Goal: Check status: Check status

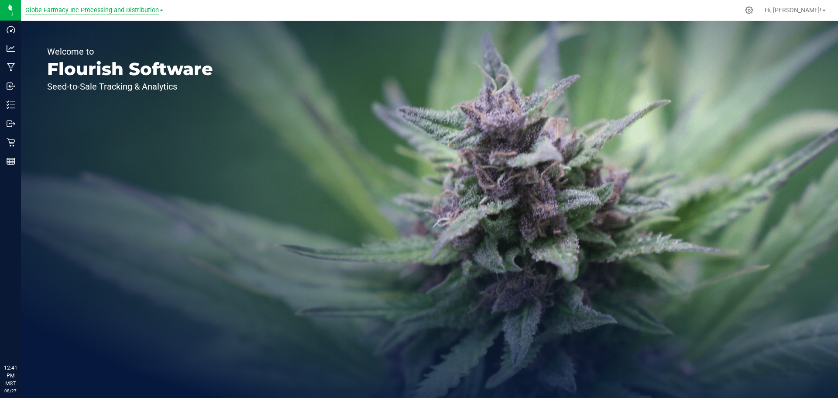
click at [86, 12] on span "Globe Farmacy Inc Processing and Distribution" at bounding box center [92, 11] width 134 height 8
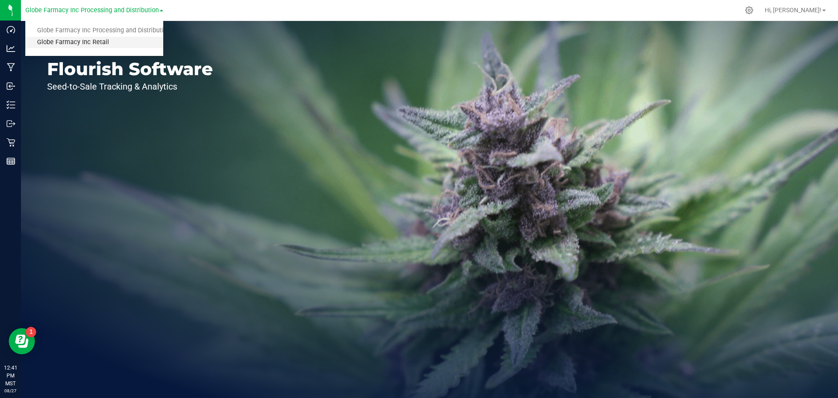
click at [84, 46] on link "Globe Farmacy Inc Retail" at bounding box center [94, 43] width 138 height 12
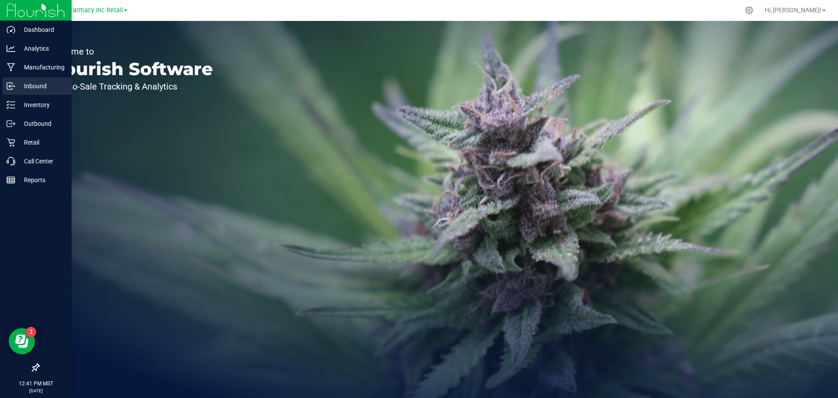
click at [31, 85] on p "Inbound" at bounding box center [41, 86] width 52 height 10
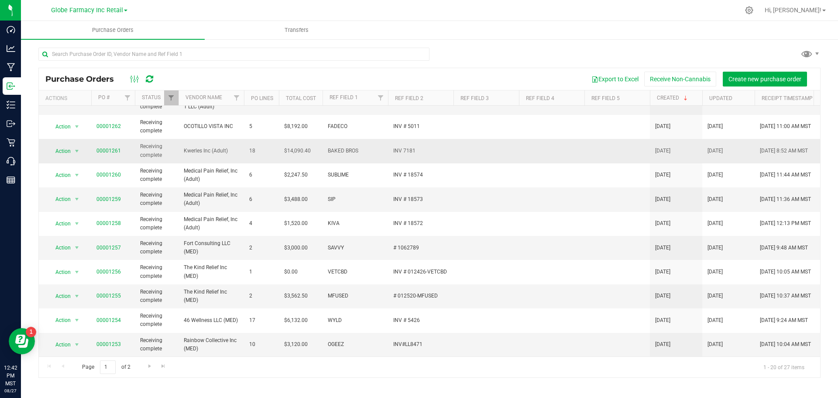
scroll to position [273, 0]
click at [146, 366] on span "Go to the next page" at bounding box center [149, 365] width 7 height 7
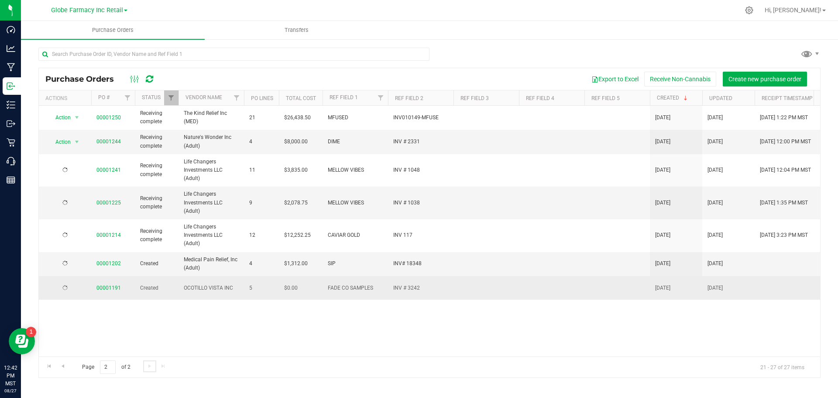
scroll to position [0, 0]
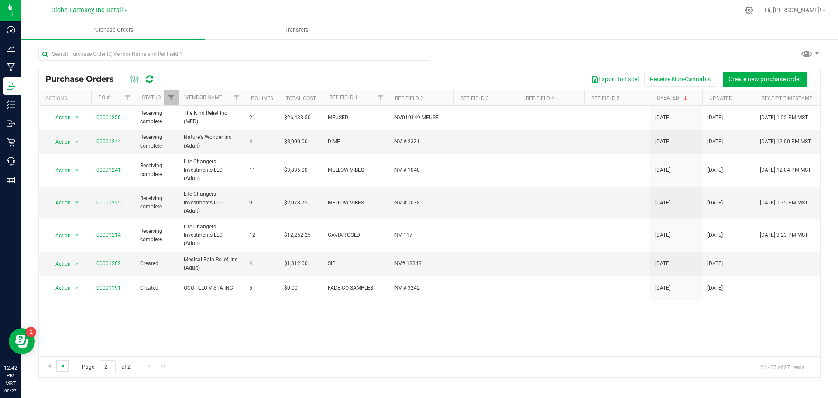
click at [65, 368] on span "Go to the previous page" at bounding box center [62, 365] width 7 height 7
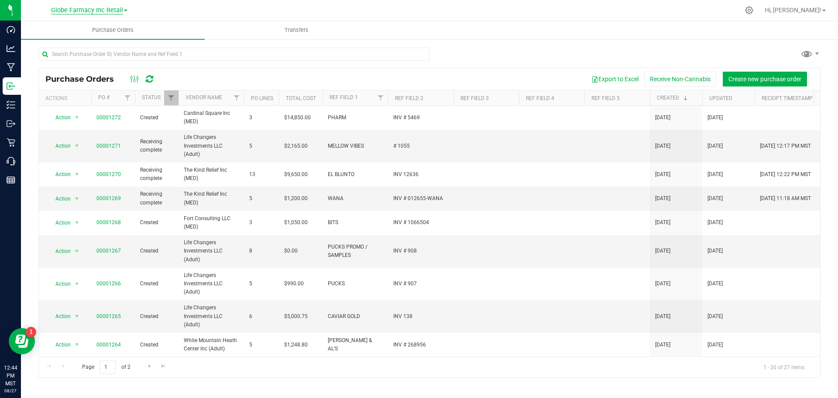
click at [95, 10] on span "Globe Farmacy Inc Retail" at bounding box center [87, 11] width 72 height 8
click at [87, 27] on link "Globe Farmacy Inc Processing and Distribution" at bounding box center [89, 31] width 128 height 12
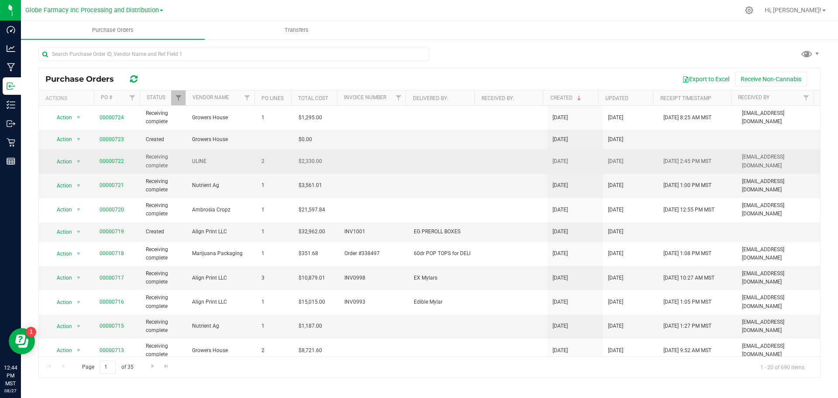
scroll to position [44, 0]
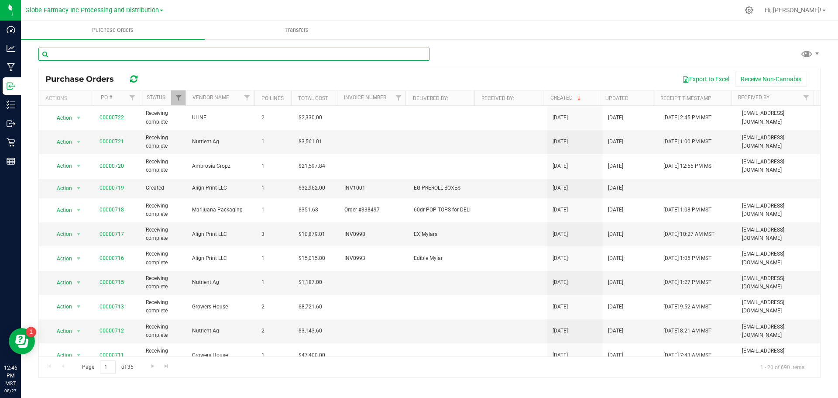
click at [106, 52] on input "text" at bounding box center [233, 54] width 391 height 13
type input "align"
